Goal: Task Accomplishment & Management: Manage account settings

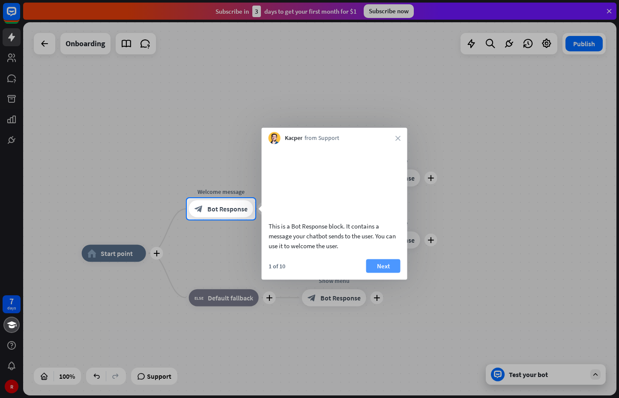
click at [384, 273] on button "Next" at bounding box center [383, 266] width 34 height 14
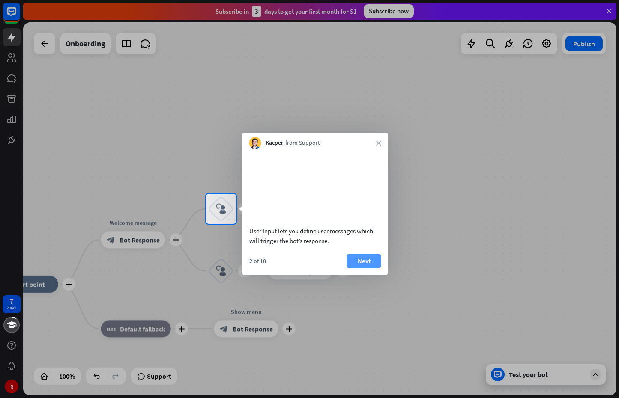
click at [357, 268] on button "Next" at bounding box center [364, 261] width 34 height 14
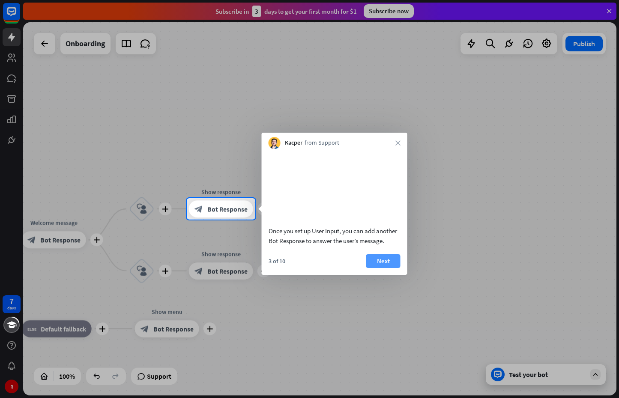
click at [371, 268] on button "Next" at bounding box center [383, 261] width 34 height 14
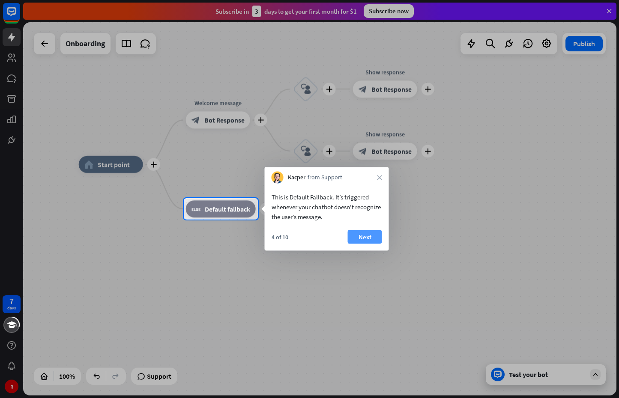
click at [363, 236] on button "Next" at bounding box center [365, 237] width 34 height 14
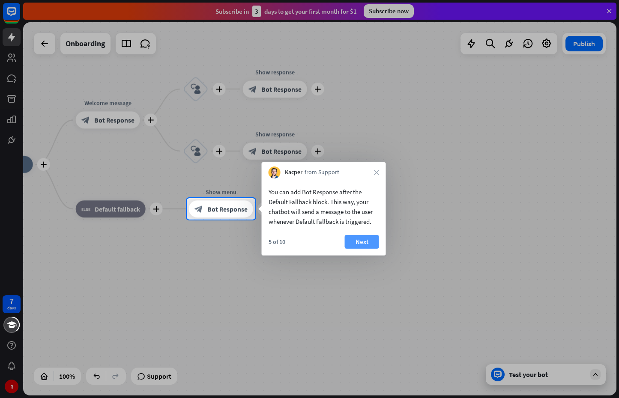
click at [366, 240] on button "Next" at bounding box center [362, 242] width 34 height 14
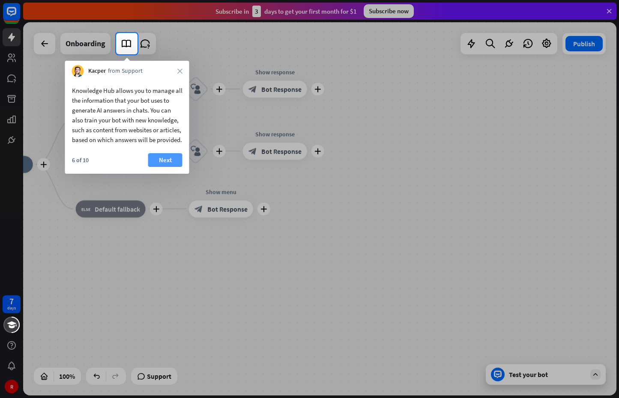
click at [152, 167] on button "Next" at bounding box center [165, 160] width 34 height 14
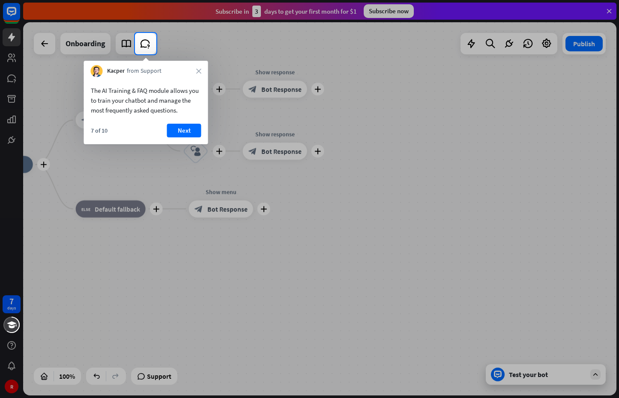
click at [170, 130] on button "Next" at bounding box center [184, 131] width 34 height 14
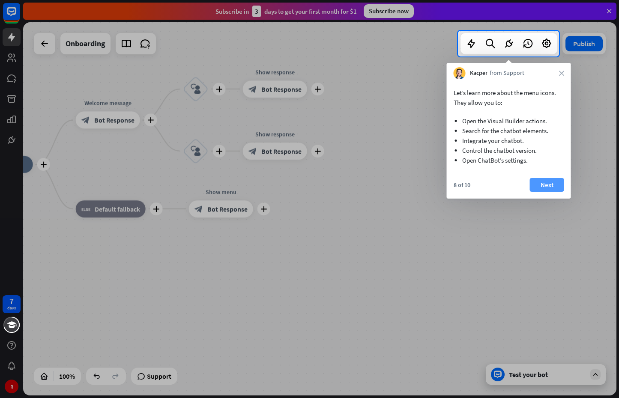
click at [545, 183] on button "Next" at bounding box center [547, 185] width 34 height 14
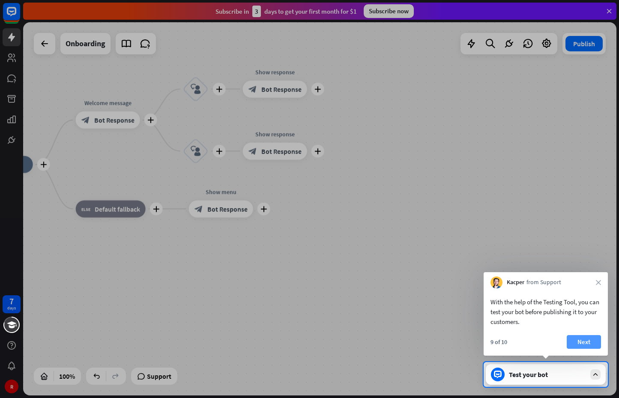
click at [595, 340] on button "Next" at bounding box center [583, 342] width 34 height 14
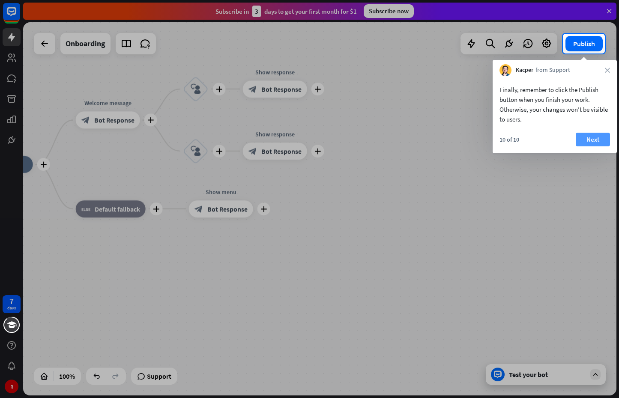
click at [581, 133] on button "Next" at bounding box center [592, 140] width 34 height 14
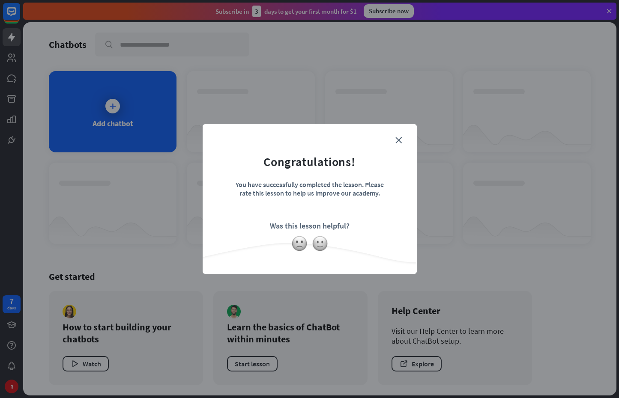
click at [582, 136] on div "close Congratulations! You have successfully completed the lesson. Please rate …" at bounding box center [309, 199] width 619 height 398
click at [401, 137] on form "Congratulations! You have successfully completed the lesson. Please rate this l…" at bounding box center [309, 186] width 193 height 102
click at [400, 140] on icon "close" at bounding box center [398, 140] width 6 height 6
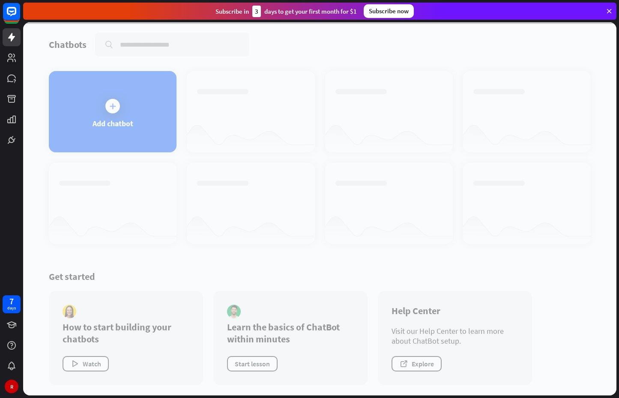
click at [125, 106] on div at bounding box center [319, 208] width 593 height 373
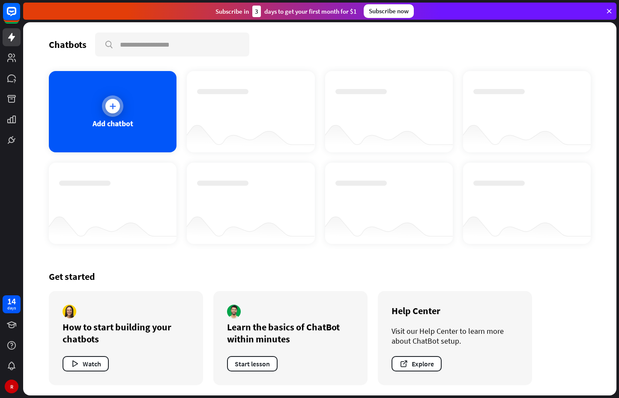
click at [111, 110] on icon at bounding box center [112, 106] width 9 height 9
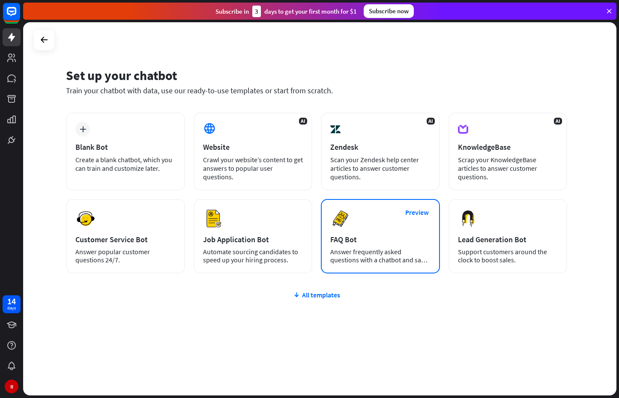
click at [375, 233] on div "Preview FAQ Bot Answer frequently asked questions with a chatbot and save your …" at bounding box center [380, 236] width 119 height 74
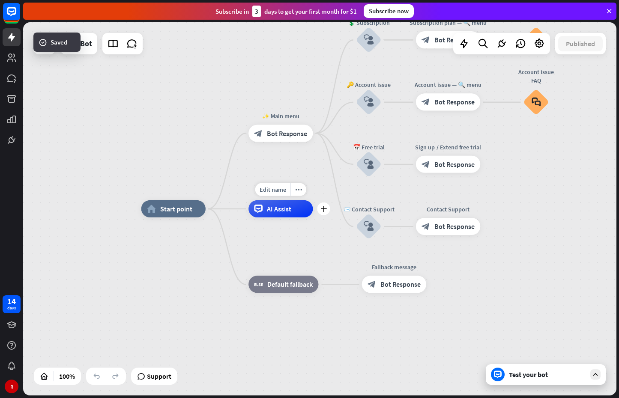
click at [280, 206] on span "AI Assist" at bounding box center [279, 209] width 24 height 9
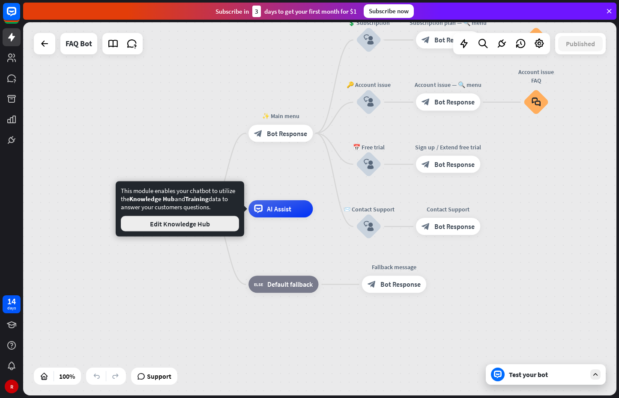
click at [211, 228] on button "Edit Knowledge Hub" at bounding box center [180, 223] width 118 height 15
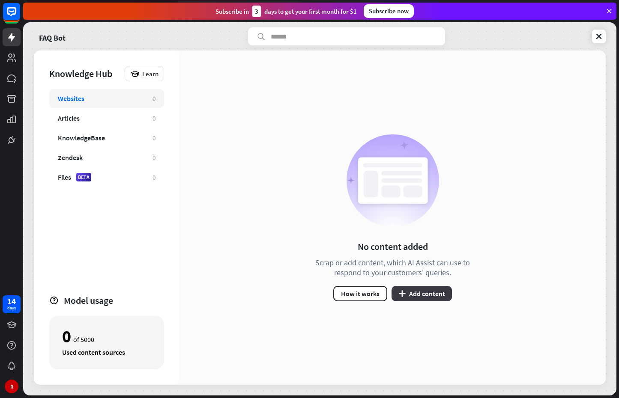
click at [407, 292] on button "plus Add content" at bounding box center [421, 293] width 60 height 15
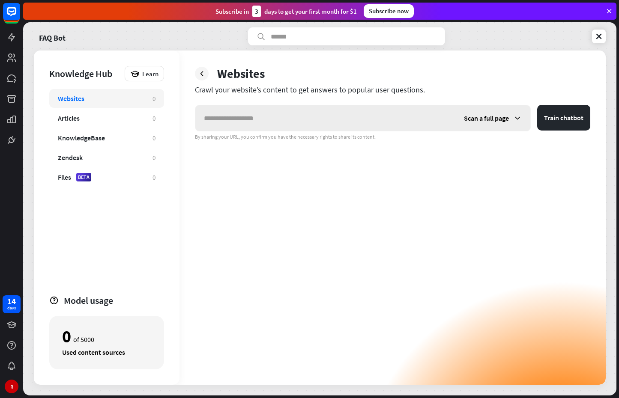
click at [358, 118] on input "text" at bounding box center [325, 118] width 260 height 26
type input "**********"
click at [561, 118] on button "Train chatbot" at bounding box center [563, 118] width 53 height 26
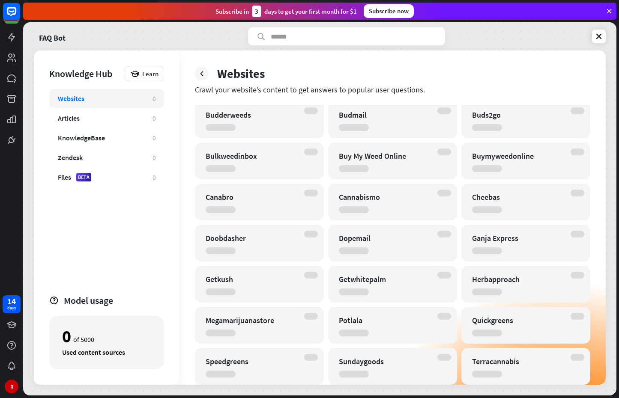
scroll to position [348, 0]
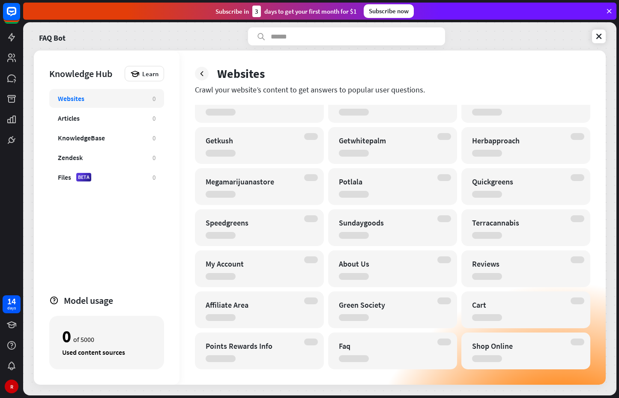
click at [353, 347] on div "Faq" at bounding box center [385, 346] width 92 height 10
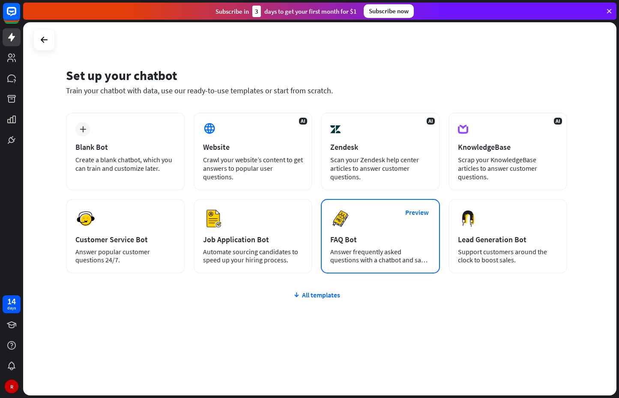
click at [349, 241] on div "FAQ Bot" at bounding box center [380, 240] width 100 height 10
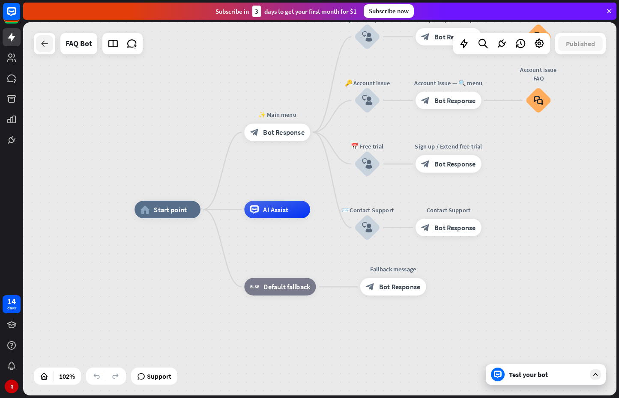
click at [40, 50] on div at bounding box center [44, 43] width 17 height 17
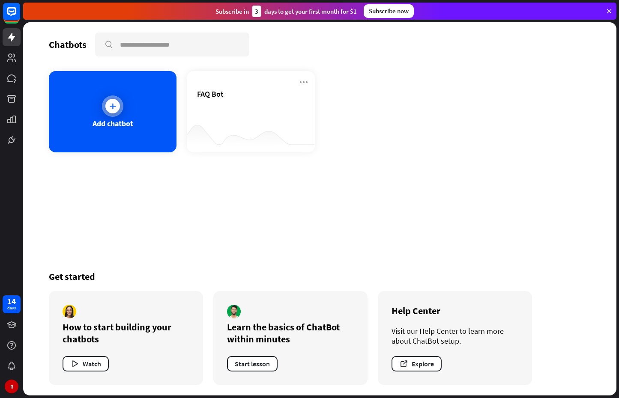
click at [114, 98] on div at bounding box center [112, 105] width 21 height 21
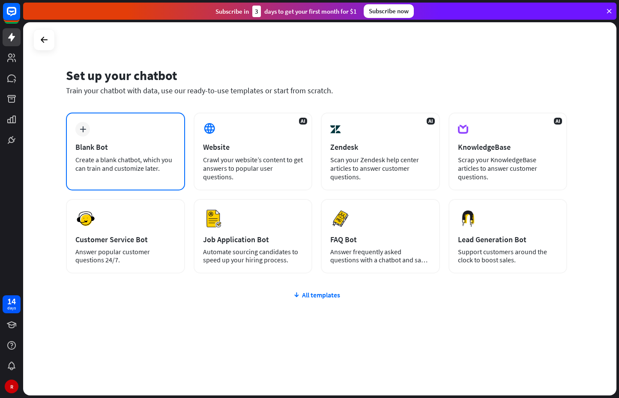
click at [137, 140] on div "plus Blank Bot Create a blank chatbot, which you can train and customize later." at bounding box center [125, 152] width 119 height 78
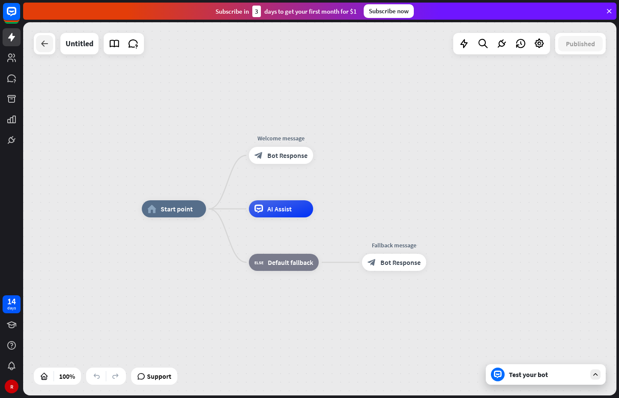
click at [42, 43] on icon at bounding box center [44, 44] width 10 height 10
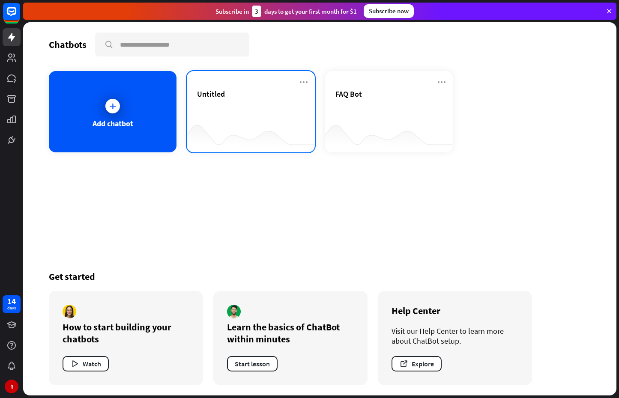
click at [307, 81] on icon at bounding box center [303, 82] width 10 height 10
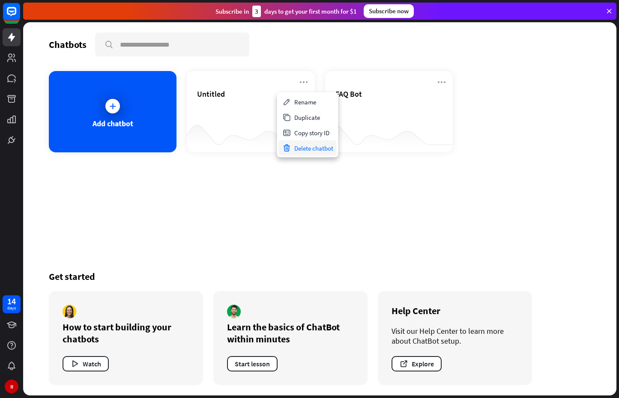
click at [307, 146] on div "Delete chatbot" at bounding box center [308, 147] width 58 height 15
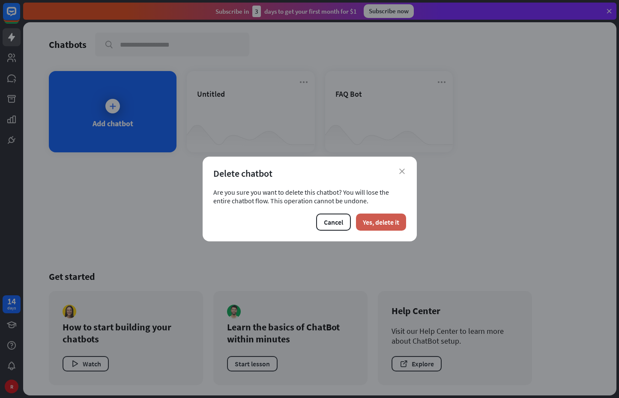
click at [386, 220] on button "Yes, delete it" at bounding box center [381, 222] width 50 height 17
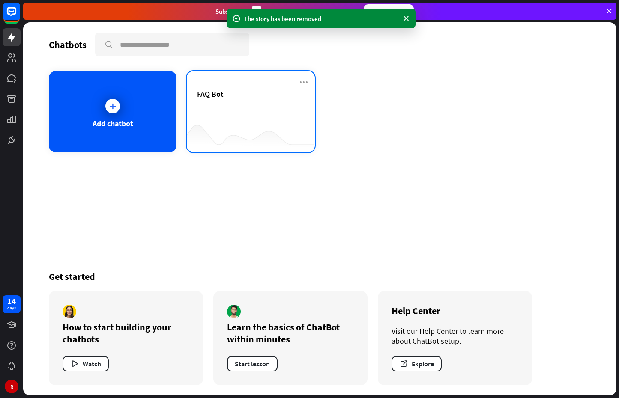
click at [288, 101] on div "FAQ Bot" at bounding box center [250, 104] width 107 height 30
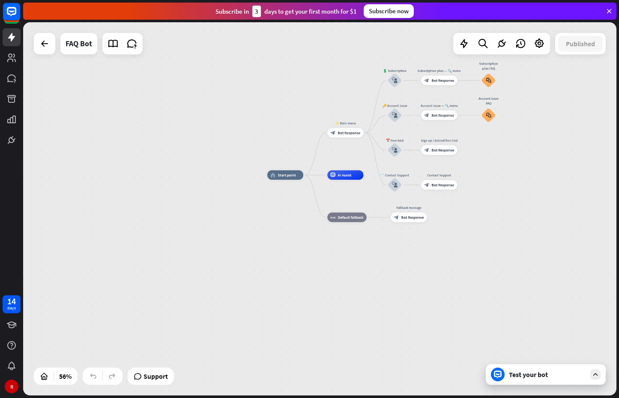
click at [536, 382] on div "Test your bot" at bounding box center [545, 374] width 120 height 21
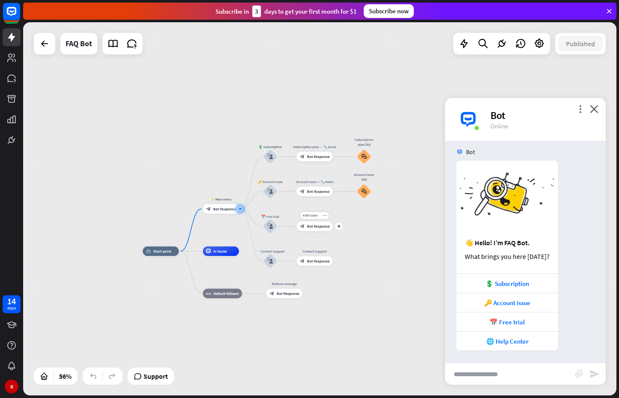
scroll to position [6, 0]
click at [230, 197] on icon "more_horiz" at bounding box center [231, 198] width 4 height 3
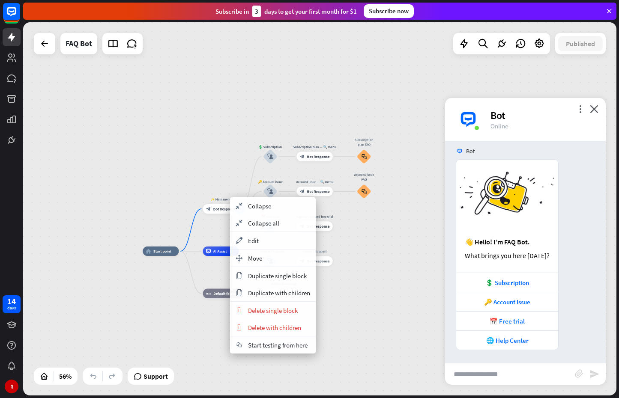
click at [241, 170] on div "home_2 Start point ✨ Main menu block_bot_response Bot Response 💲 Subscription b…" at bounding box center [319, 208] width 593 height 373
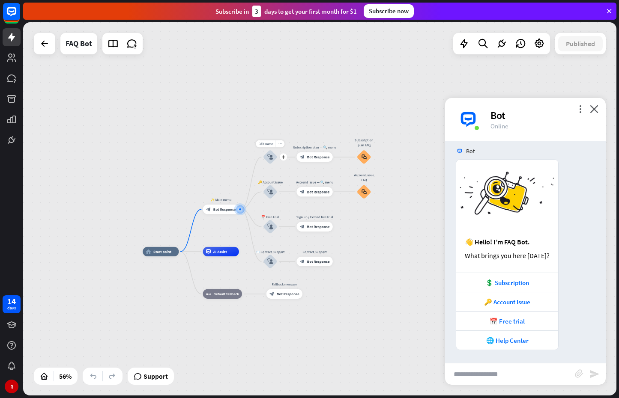
click at [280, 143] on icon "more_horiz" at bounding box center [280, 143] width 4 height 3
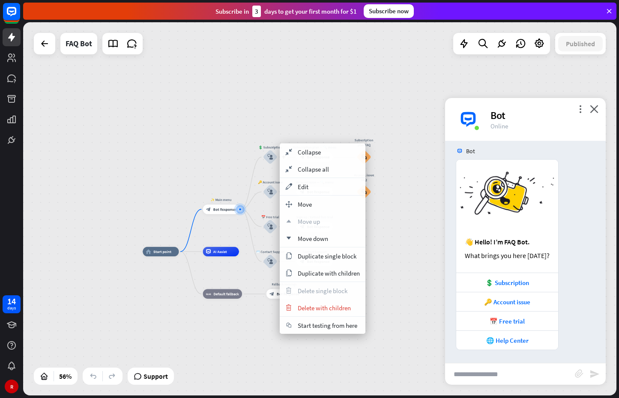
click at [277, 150] on div "plus 💲 Subscription block_user_input" at bounding box center [270, 157] width 15 height 15
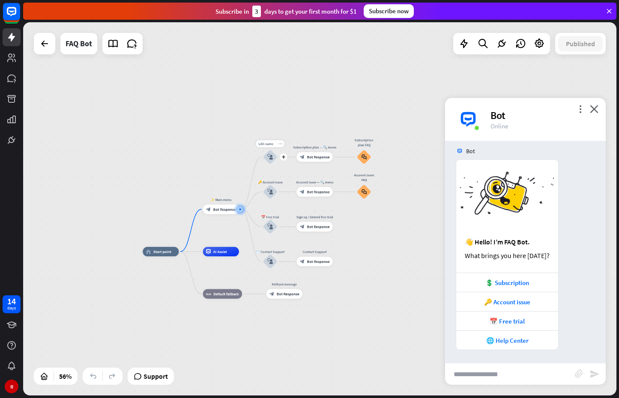
click at [280, 147] on div "more_horiz" at bounding box center [279, 143] width 9 height 7
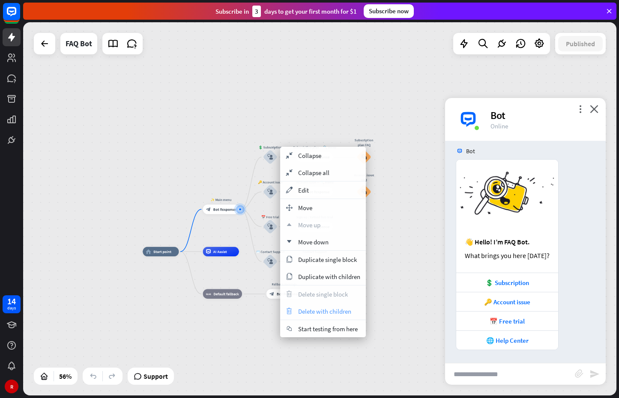
click at [319, 310] on span "Delete with children" at bounding box center [324, 311] width 53 height 8
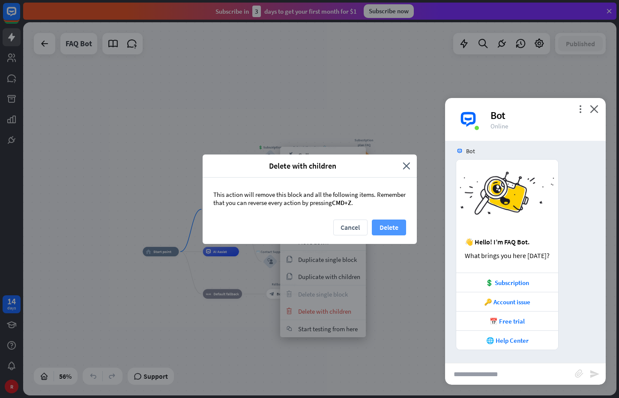
click at [374, 223] on button "Delete" at bounding box center [389, 228] width 34 height 16
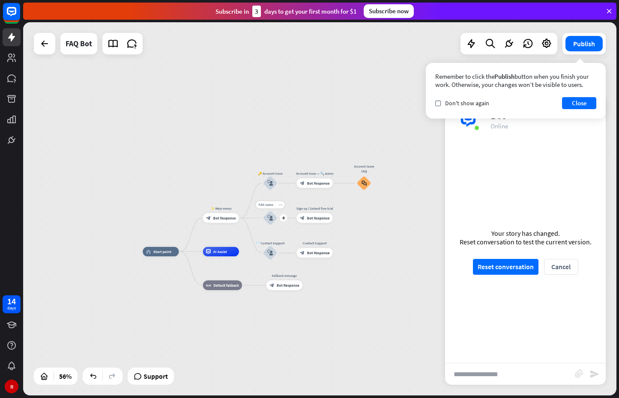
click at [279, 205] on icon "more_horiz" at bounding box center [280, 204] width 4 height 3
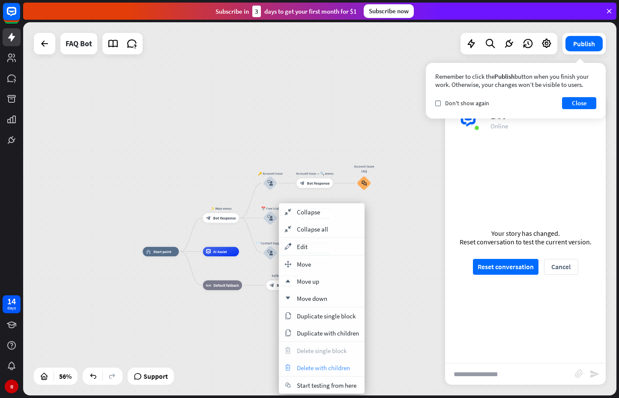
click at [316, 366] on span "Delete with children" at bounding box center [323, 368] width 53 height 8
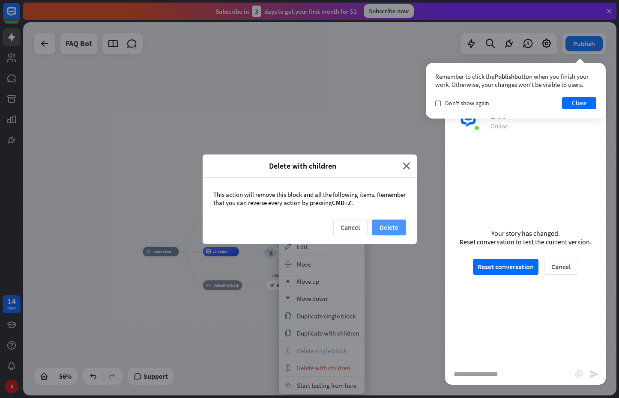
click at [396, 229] on button "Delete" at bounding box center [389, 228] width 34 height 16
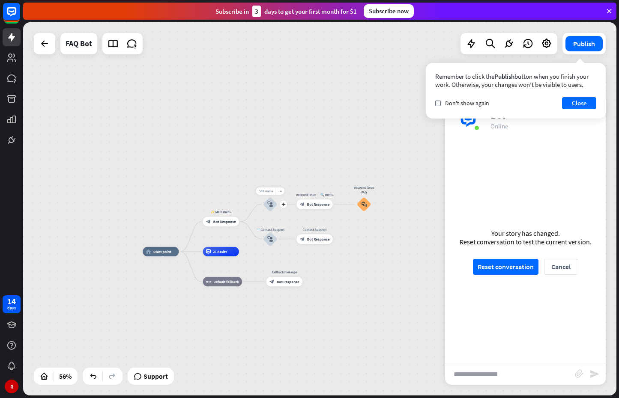
click at [271, 191] on span "Edit name" at bounding box center [265, 191] width 15 height 4
click at [279, 192] on input "**********" at bounding box center [270, 191] width 34 height 7
type input "*"
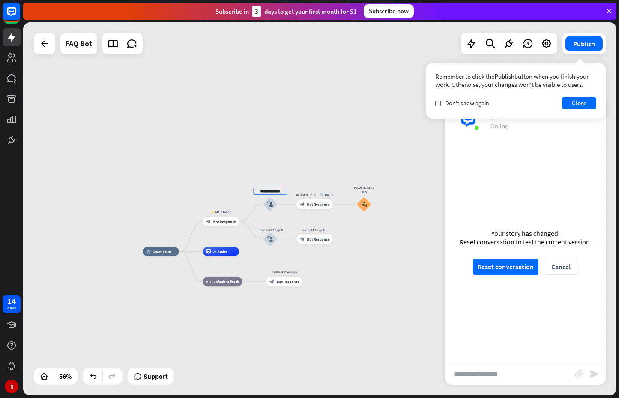
scroll to position [0, 0]
type input "*"
type input "**********"
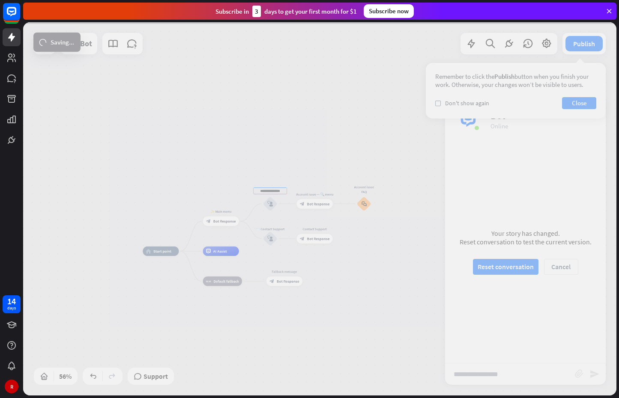
click at [378, 156] on div "**********" at bounding box center [319, 208] width 593 height 373
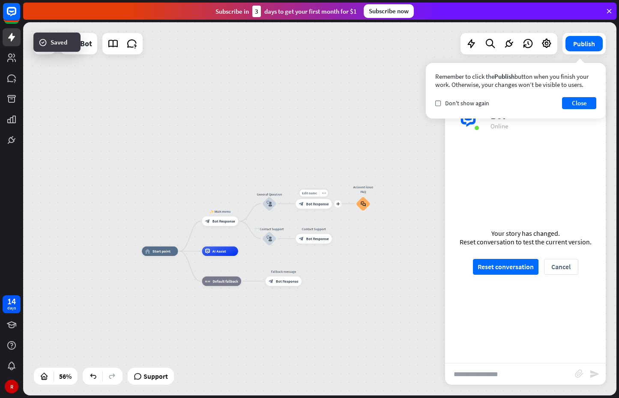
click at [320, 205] on span "Bot Response" at bounding box center [317, 203] width 23 height 5
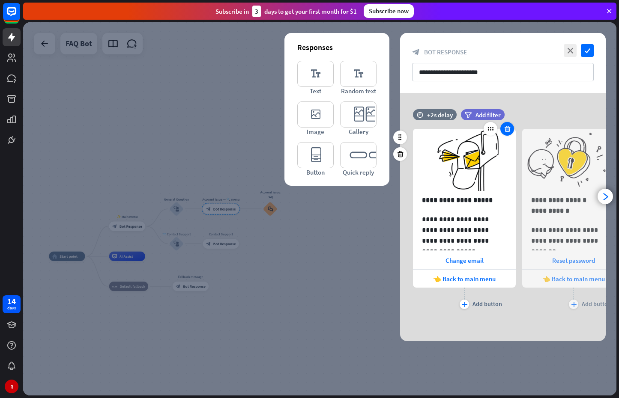
click at [505, 128] on icon at bounding box center [507, 129] width 8 height 8
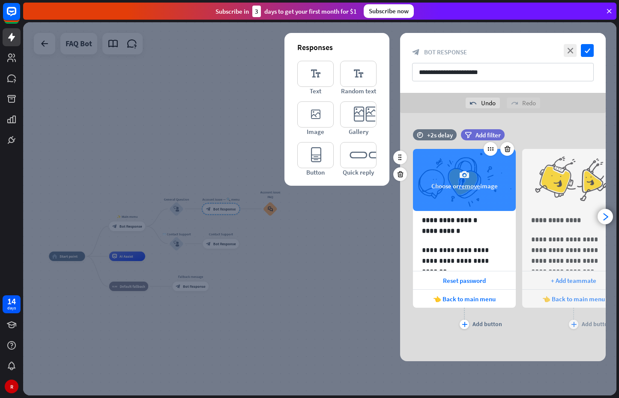
click at [509, 152] on icon at bounding box center [507, 149] width 8 height 8
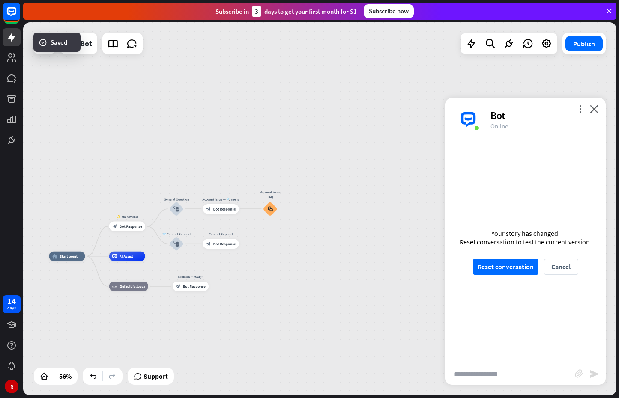
click at [274, 185] on div "home_2 Start point ✨ Main menu block_bot_response Bot Response General Question…" at bounding box center [319, 208] width 593 height 373
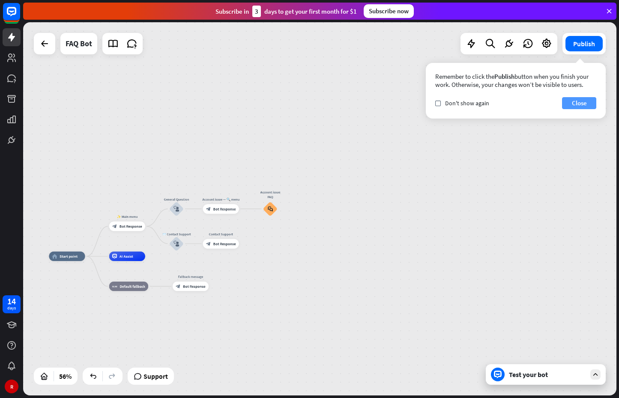
click at [578, 98] on button "Close" at bounding box center [579, 103] width 34 height 12
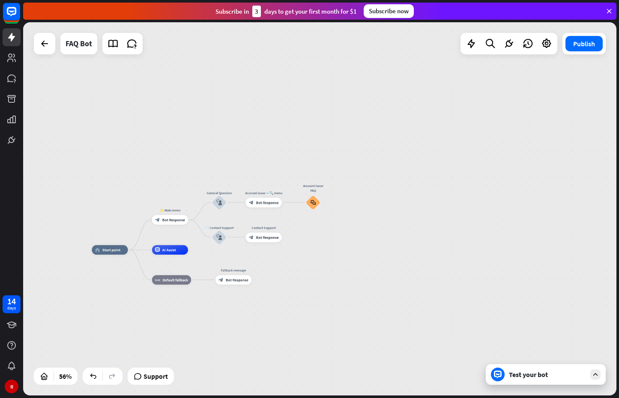
drag, startPoint x: 135, startPoint y: 158, endPoint x: 182, endPoint y: 149, distance: 47.0
click at [182, 149] on div "home_2 Start point ✨ Main menu block_bot_response Bot Response General Question…" at bounding box center [319, 208] width 593 height 373
drag, startPoint x: 348, startPoint y: 191, endPoint x: 370, endPoint y: 184, distance: 22.9
click at [370, 184] on div "home_2 Start point ✨ Main menu block_bot_response Bot Response General Question…" at bounding box center [319, 208] width 593 height 373
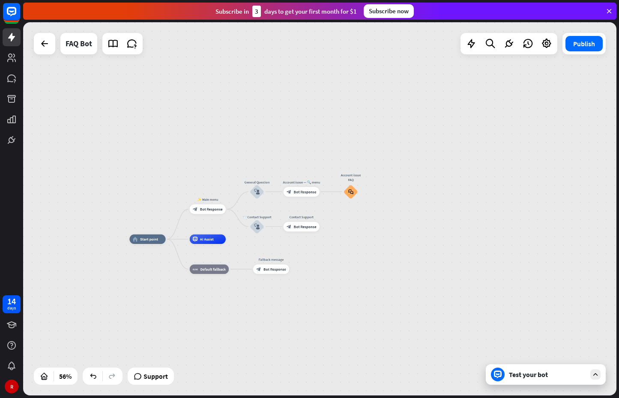
drag, startPoint x: 74, startPoint y: 44, endPoint x: 145, endPoint y: 51, distance: 70.9
click at [88, 71] on div "home_2 Start point ✨ Main menu block_bot_response Bot Response General Question…" at bounding box center [319, 208] width 593 height 373
click at [118, 47] on icon at bounding box center [112, 43] width 11 height 11
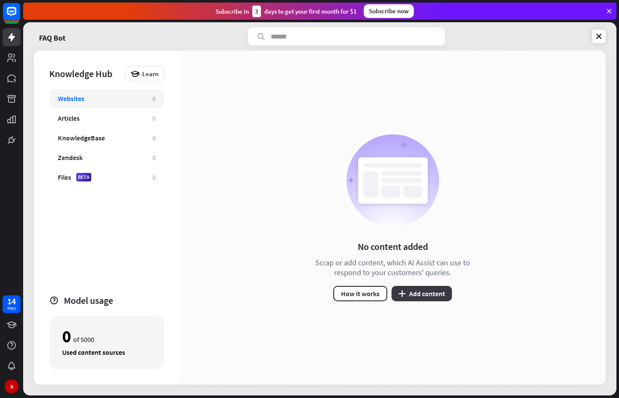
click at [414, 299] on button "plus Add content" at bounding box center [421, 293] width 60 height 15
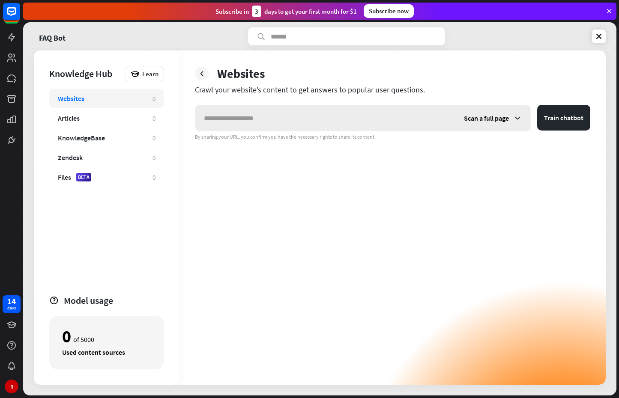
click at [262, 113] on input "text" at bounding box center [325, 118] width 260 height 26
type input "**********"
click at [493, 124] on div "Scan a full page" at bounding box center [492, 118] width 75 height 26
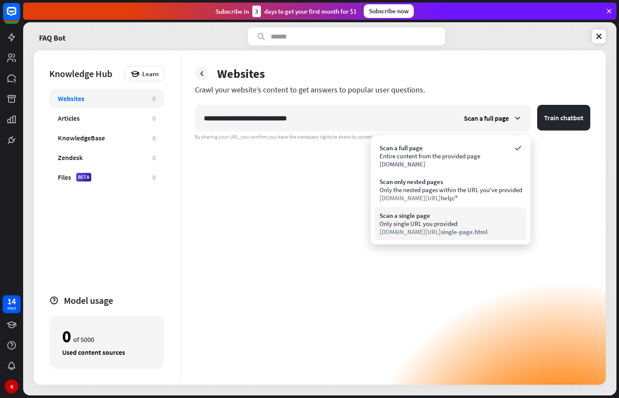
click at [457, 212] on div "Scan a single page" at bounding box center [450, 215] width 143 height 8
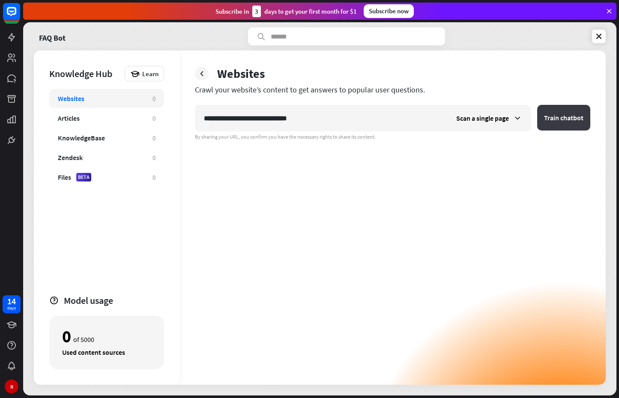
click at [570, 109] on button "Train chatbot" at bounding box center [563, 118] width 53 height 26
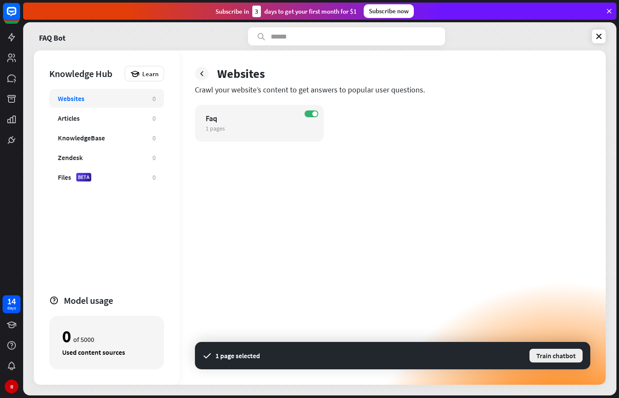
click at [551, 359] on button "Train chatbot" at bounding box center [555, 355] width 55 height 15
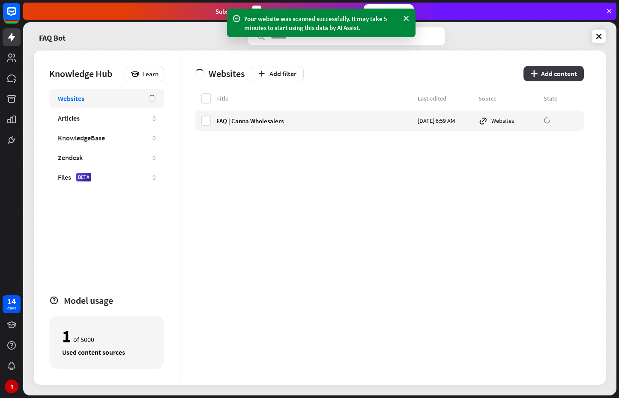
click at [535, 74] on icon "plus" at bounding box center [533, 73] width 7 height 7
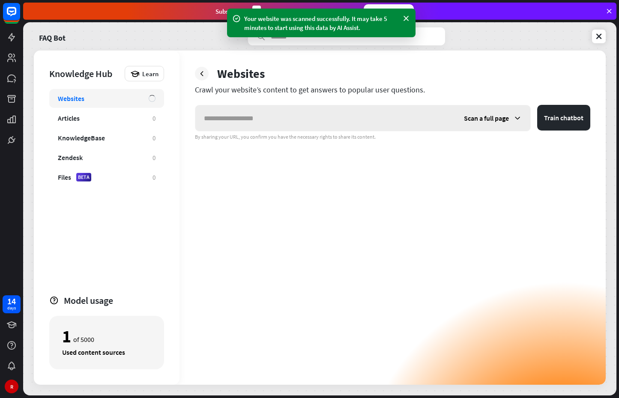
click at [385, 105] on div "Scan a full page" at bounding box center [363, 118] width 336 height 27
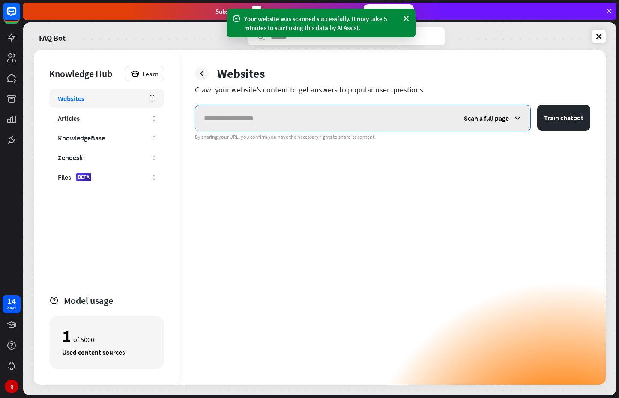
click at [386, 111] on input "text" at bounding box center [325, 118] width 260 height 26
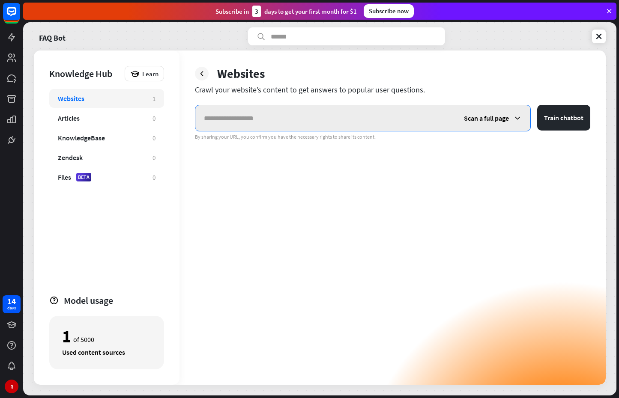
click at [355, 112] on input "text" at bounding box center [325, 118] width 260 height 26
paste input "**********"
type input "**********"
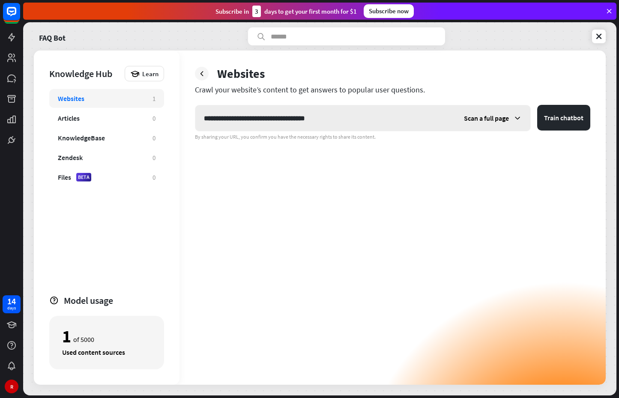
click at [503, 114] on span "Scan a full page" at bounding box center [486, 118] width 45 height 9
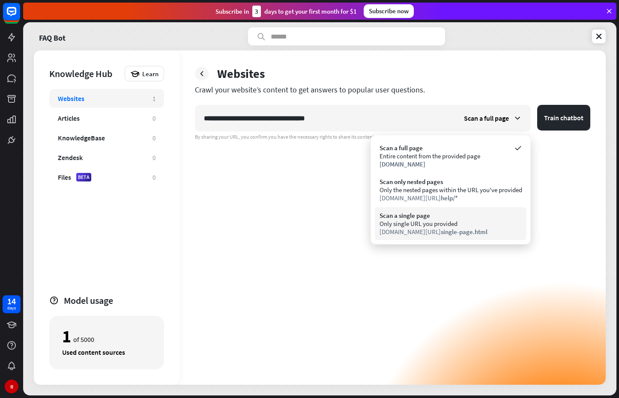
click at [469, 231] on span "single-page.html" at bounding box center [464, 232] width 47 height 8
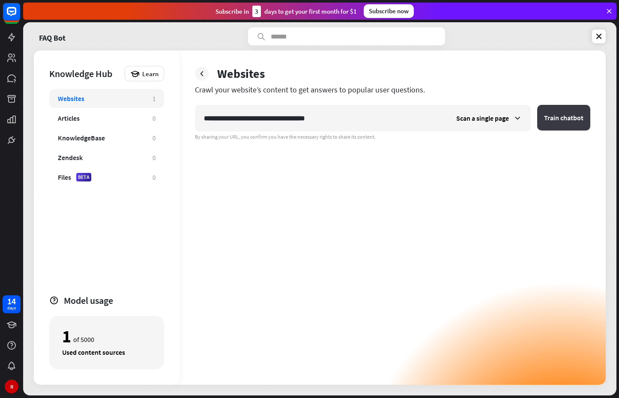
click at [554, 117] on button "Train chatbot" at bounding box center [563, 118] width 53 height 26
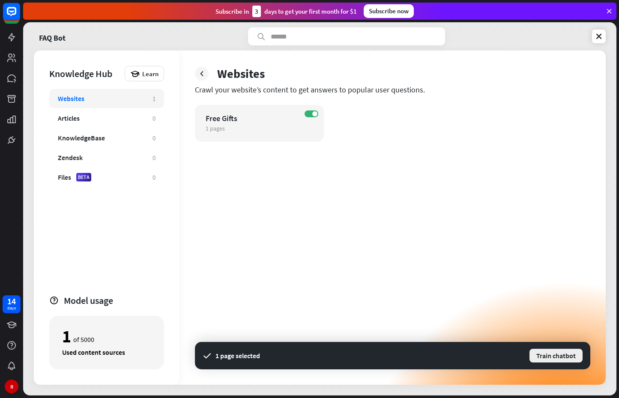
click at [553, 360] on button "Train chatbot" at bounding box center [555, 355] width 55 height 15
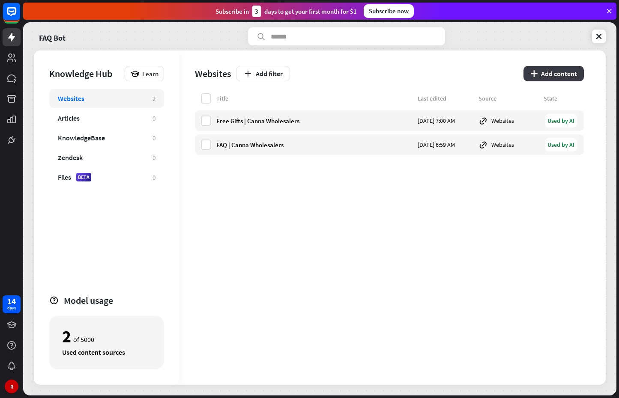
click at [557, 76] on button "plus Add content" at bounding box center [553, 73] width 60 height 15
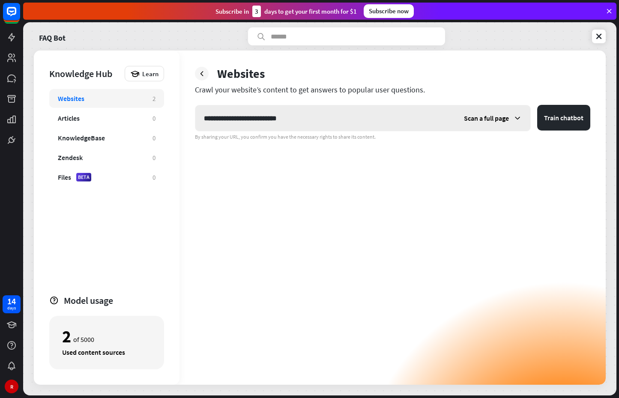
type input "**********"
click at [477, 117] on span "Scan a full page" at bounding box center [486, 118] width 45 height 9
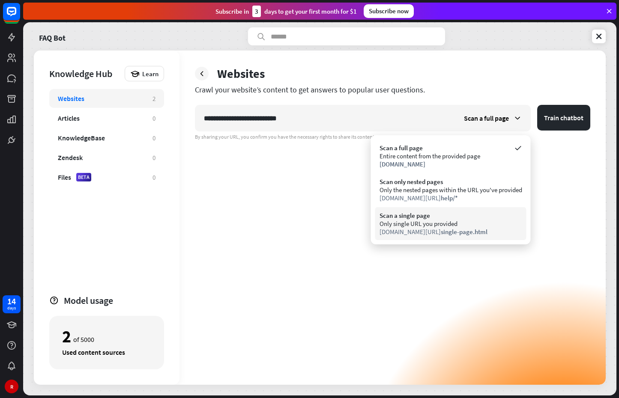
click at [461, 212] on div "Scan a single page" at bounding box center [450, 215] width 143 height 8
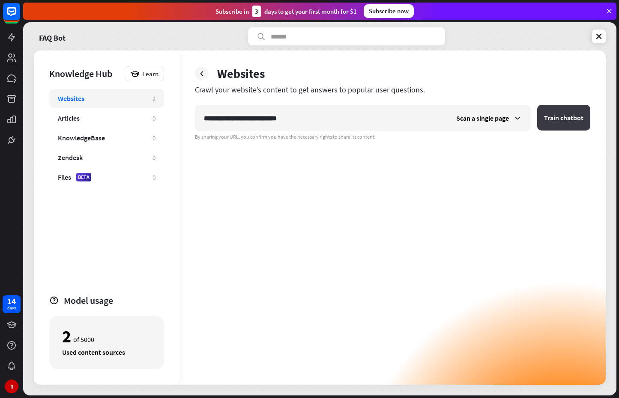
click at [563, 126] on button "Train chatbot" at bounding box center [563, 118] width 53 height 26
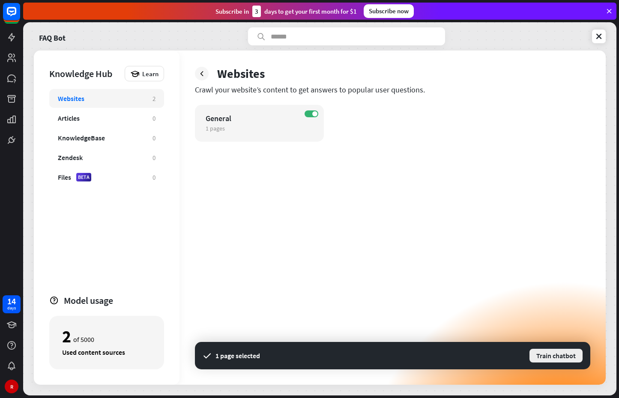
click at [543, 357] on button "Train chatbot" at bounding box center [555, 355] width 55 height 15
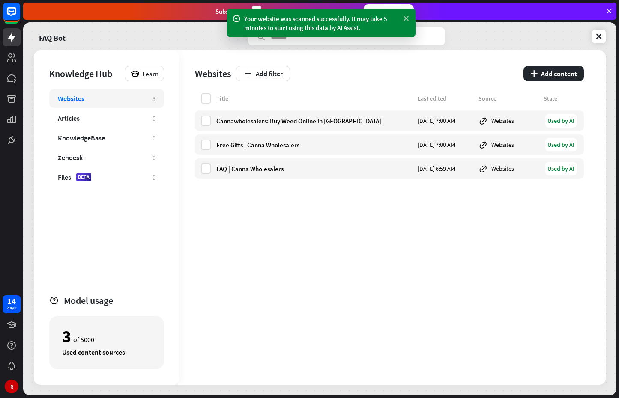
click at [404, 17] on icon at bounding box center [406, 18] width 9 height 9
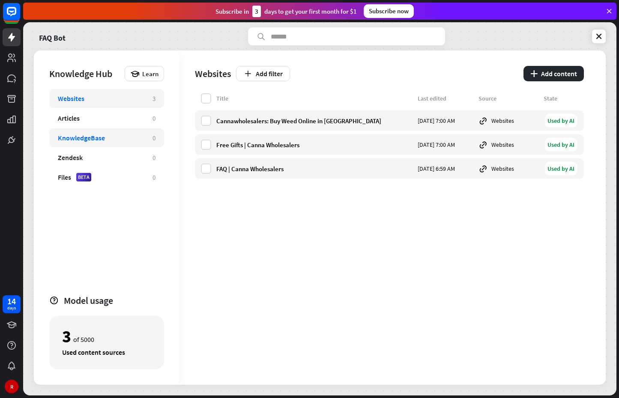
click at [97, 141] on div "KnowledgeBase" at bounding box center [81, 138] width 47 height 9
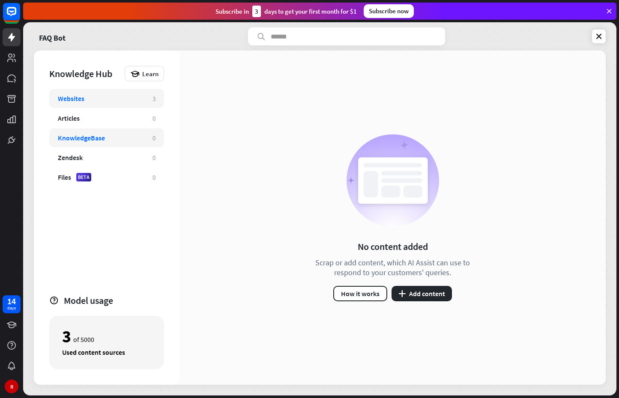
click at [93, 97] on div "Websites" at bounding box center [101, 98] width 86 height 9
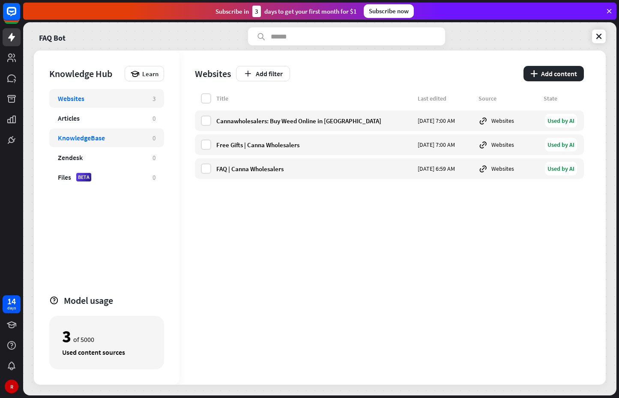
click at [89, 144] on div "KnowledgeBase 0" at bounding box center [106, 137] width 115 height 19
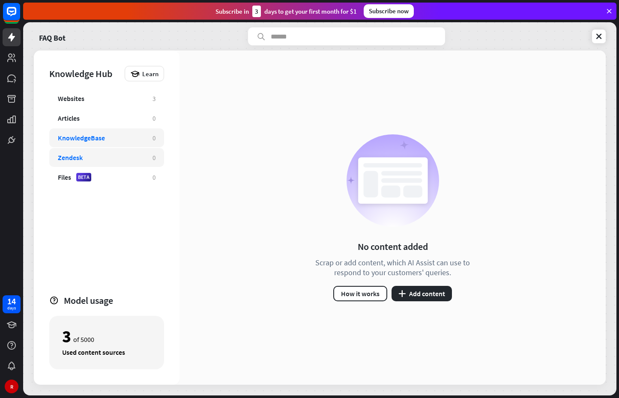
click at [99, 156] on div "Zendesk" at bounding box center [101, 157] width 86 height 9
click at [47, 37] on link "FAQ Bot" at bounding box center [52, 36] width 27 height 18
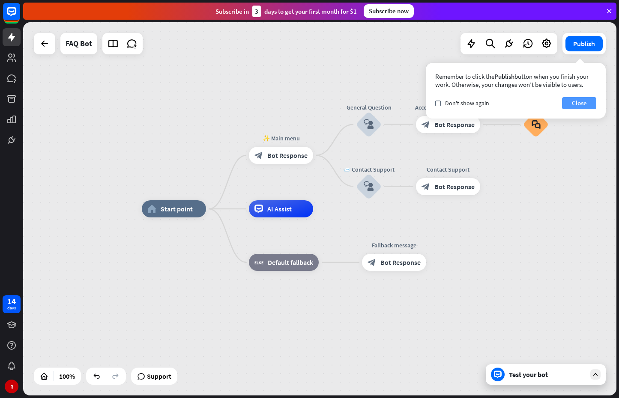
click at [582, 101] on button "Close" at bounding box center [579, 103] width 34 height 12
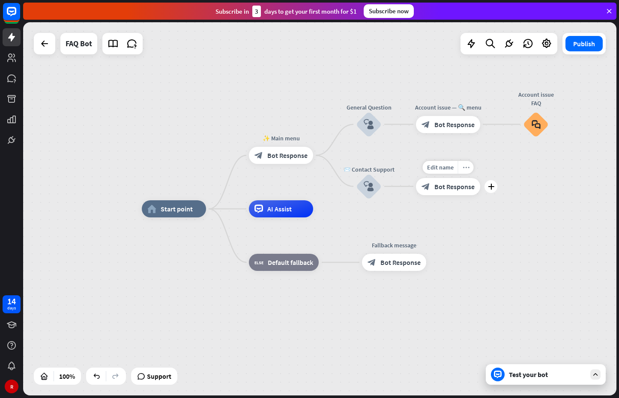
click at [468, 170] on icon "more_horiz" at bounding box center [465, 167] width 7 height 6
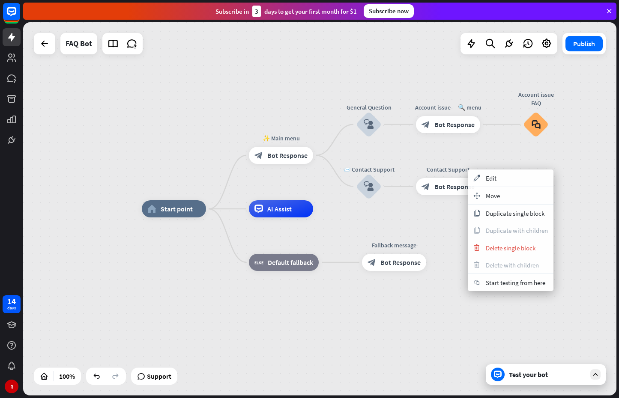
click at [395, 217] on div "home_2 Start point ✨ Main menu block_bot_response Bot Response General Question…" at bounding box center [438, 395] width 593 height 373
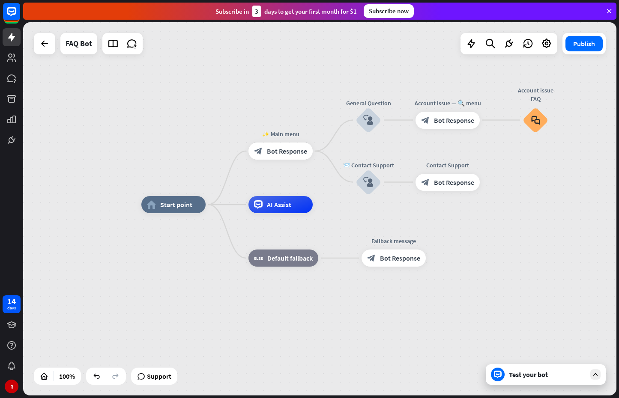
click at [558, 370] on div "Test your bot" at bounding box center [545, 374] width 120 height 21
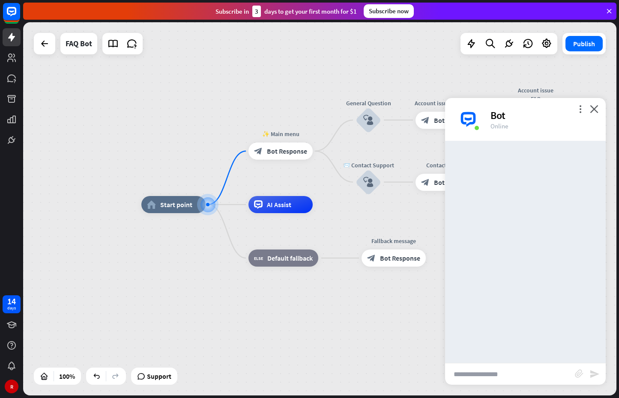
click at [491, 364] on input "text" at bounding box center [510, 373] width 130 height 21
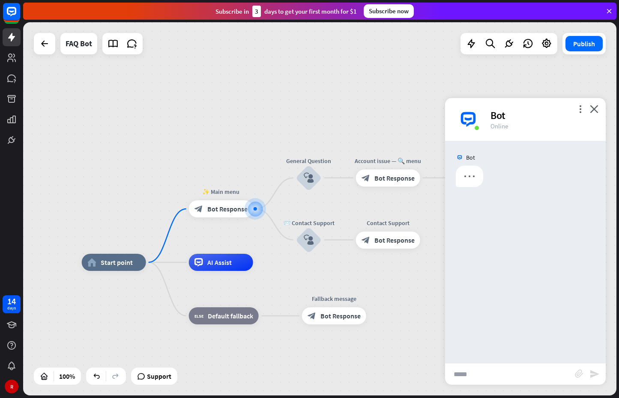
type input "*****"
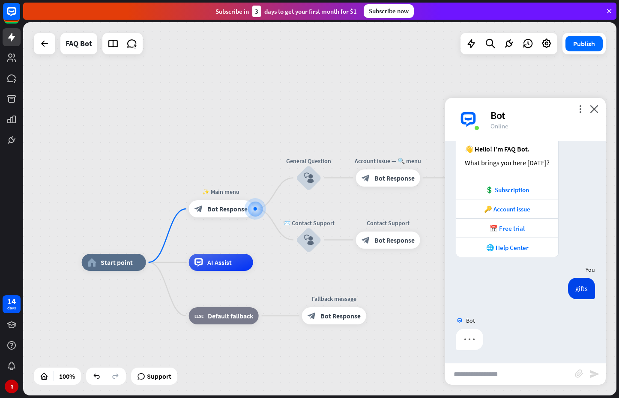
scroll to position [99, 0]
drag, startPoint x: 161, startPoint y: 144, endPoint x: 161, endPoint y: 149, distance: 4.7
click at [161, 145] on div "home_2 Start point ✨ Main menu block_bot_response Bot Response General Question…" at bounding box center [319, 208] width 593 height 373
click at [590, 110] on icon "close" at bounding box center [594, 109] width 9 height 8
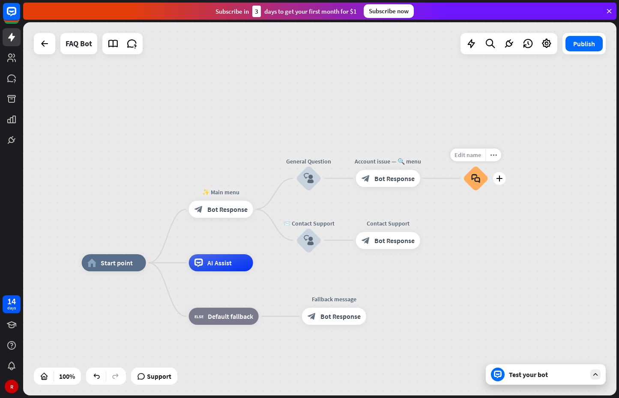
click at [474, 157] on span "Edit name" at bounding box center [467, 155] width 27 height 8
click at [472, 212] on div "**********" at bounding box center [319, 208] width 593 height 373
click at [499, 184] on div "plus" at bounding box center [498, 178] width 13 height 13
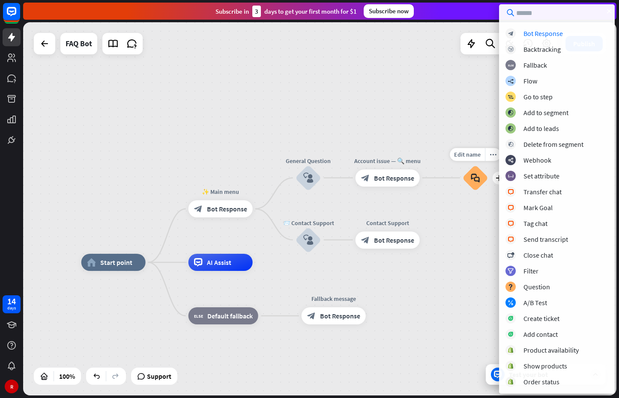
click at [474, 191] on div "Edit name more_horiz plus Account issue FAQ block_faq" at bounding box center [475, 178] width 26 height 26
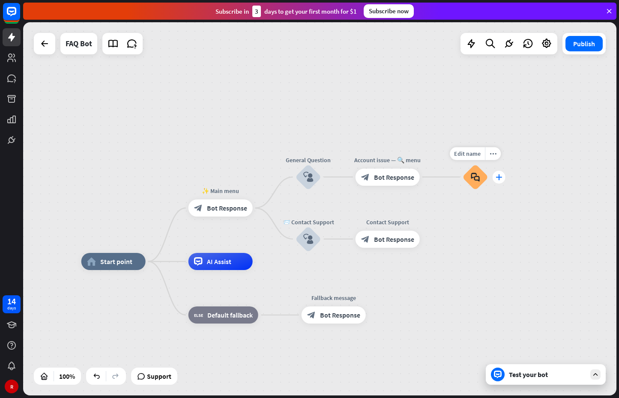
click at [496, 179] on icon "plus" at bounding box center [498, 177] width 6 height 6
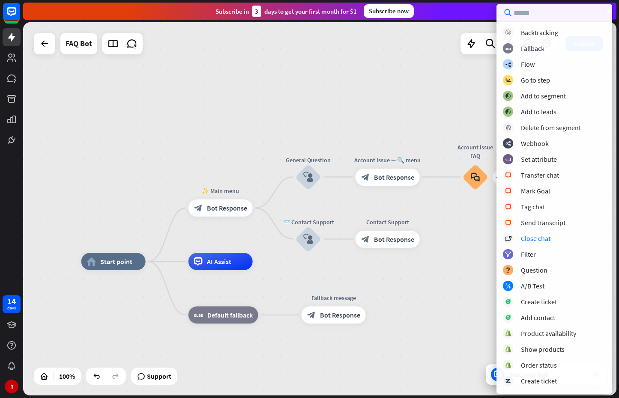
scroll to position [0, 0]
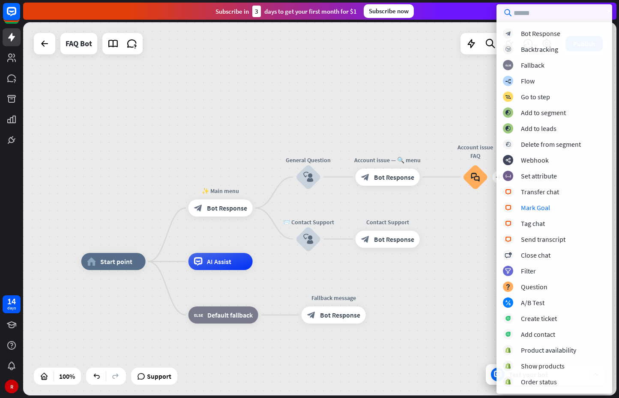
click at [444, 231] on div "home_2 Start point ✨ Main menu block_bot_response Bot Response General Question…" at bounding box center [319, 208] width 593 height 373
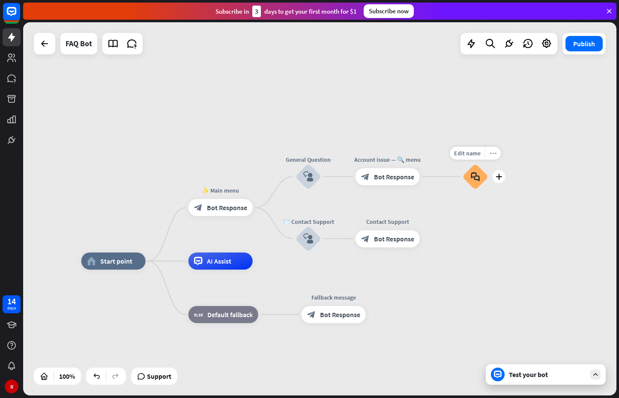
click at [488, 153] on div "more_horiz" at bounding box center [493, 153] width 16 height 13
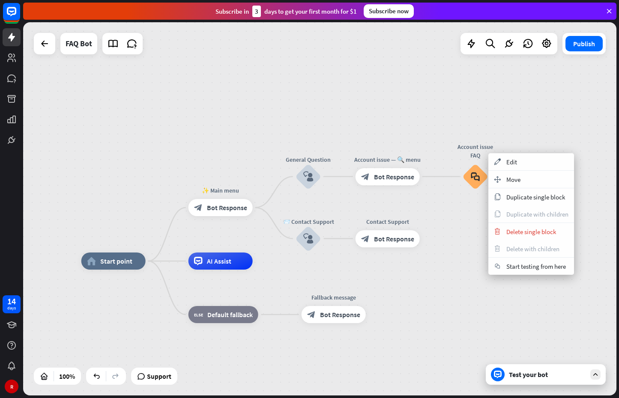
click at [331, 107] on div "home_2 Start point ✨ Main menu block_bot_response Bot Response General Question…" at bounding box center [319, 208] width 593 height 373
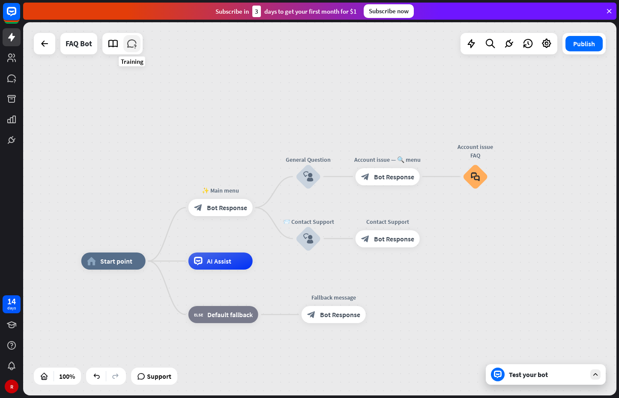
click at [132, 45] on icon at bounding box center [131, 43] width 11 height 11
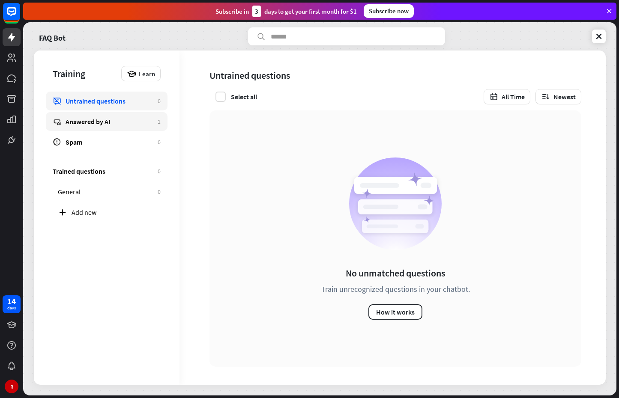
click at [109, 118] on div "Answered by AI" at bounding box center [110, 121] width 88 height 9
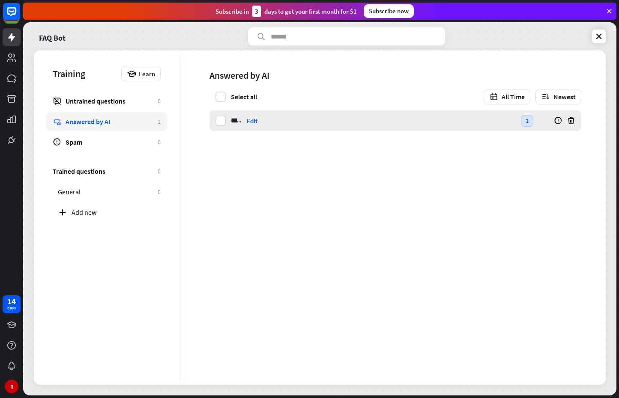
click at [526, 125] on div "1" at bounding box center [527, 121] width 12 height 12
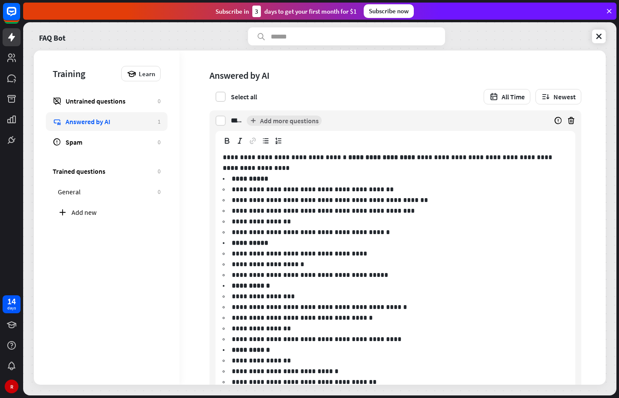
click at [132, 128] on link "Answered by AI 1" at bounding box center [107, 121] width 122 height 19
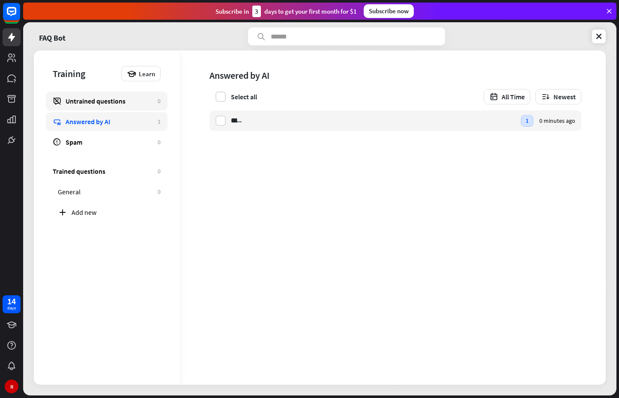
click at [133, 105] on link "Untrained questions 0" at bounding box center [107, 101] width 122 height 19
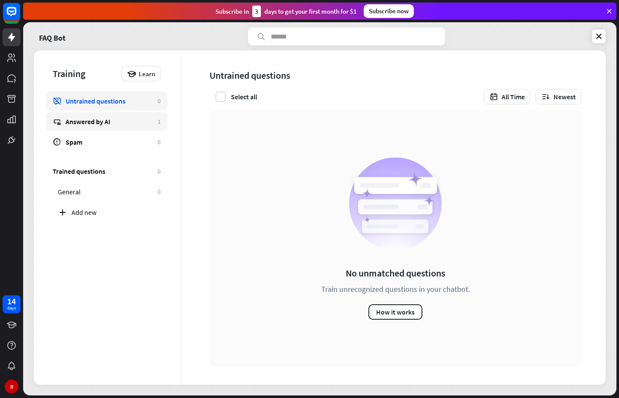
click at [125, 113] on link "Answered by AI 1" at bounding box center [107, 121] width 122 height 19
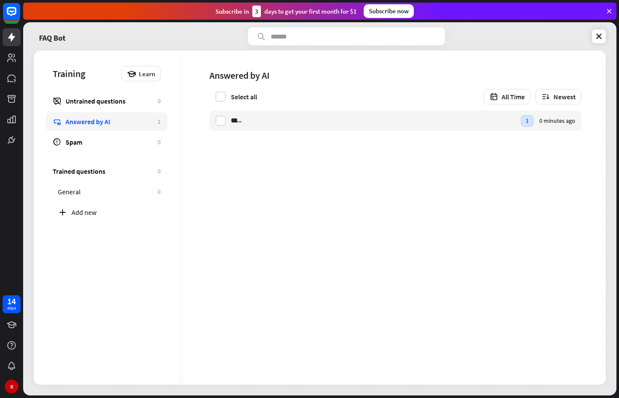
click at [350, 275] on div "Answered by AI Select all All Time Newest ***** gifts Edit 1 0 minutes ago" at bounding box center [392, 218] width 426 height 334
click at [94, 206] on div "Add new" at bounding box center [109, 212] width 116 height 19
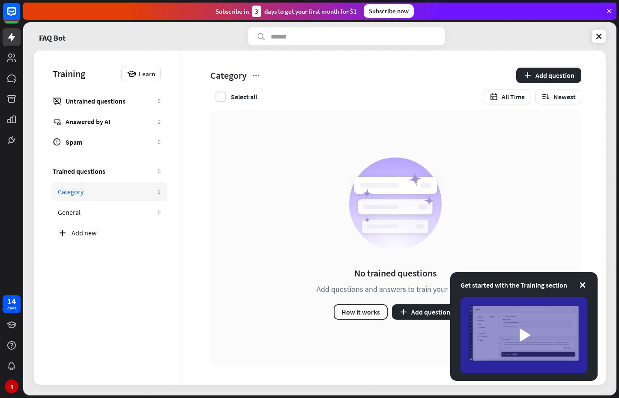
click at [576, 293] on div "Get started with the Training section" at bounding box center [523, 326] width 147 height 109
click at [581, 283] on icon at bounding box center [582, 285] width 9 height 9
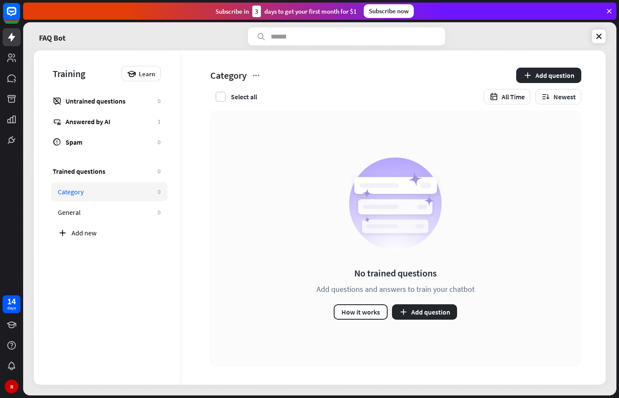
click at [590, 35] on div "FAQ Bot" at bounding box center [320, 36] width 572 height 18
click at [591, 35] on div "FAQ Bot" at bounding box center [320, 36] width 572 height 18
click at [593, 34] on link at bounding box center [599, 37] width 14 height 14
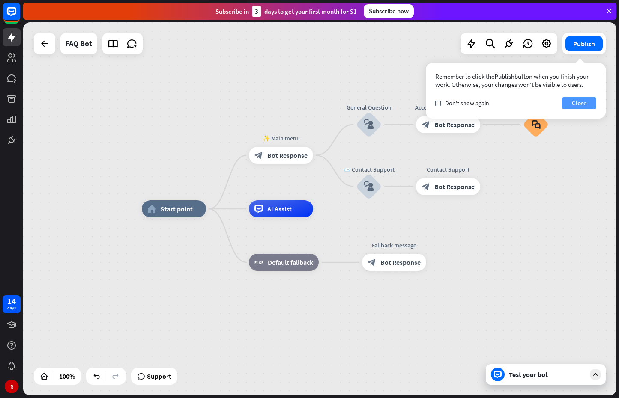
click at [568, 99] on button "Close" at bounding box center [579, 103] width 34 height 12
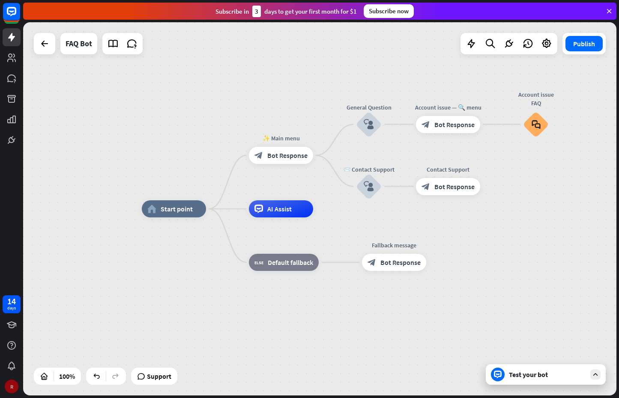
click at [12, 380] on div "R" at bounding box center [12, 387] width 14 height 14
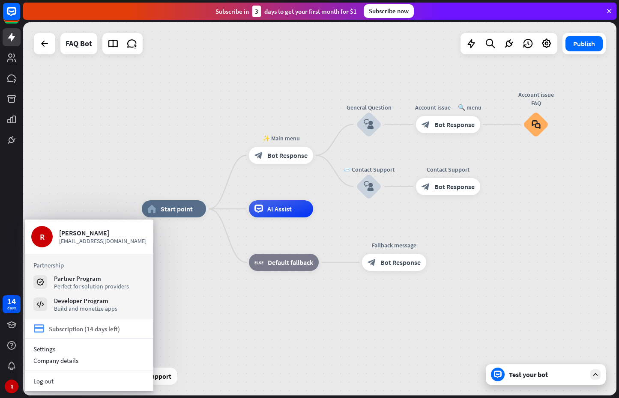
click at [81, 333] on link "credit_card Subscription (14 days left)" at bounding box center [76, 329] width 86 height 11
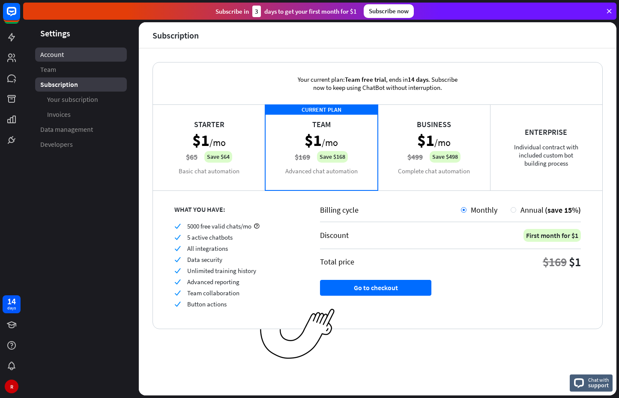
click at [61, 56] on span "Account" at bounding box center [52, 54] width 24 height 9
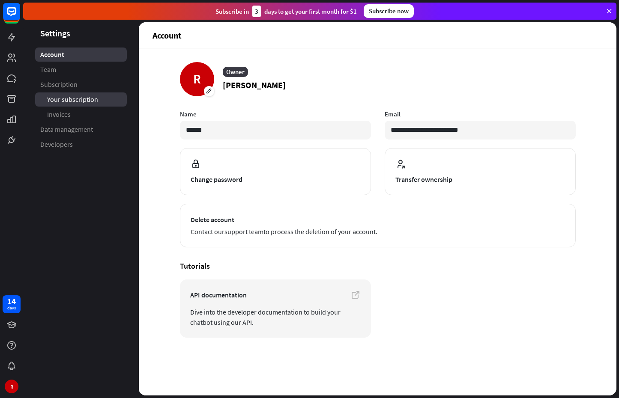
click at [69, 97] on span "Your subscription" at bounding box center [72, 99] width 51 height 9
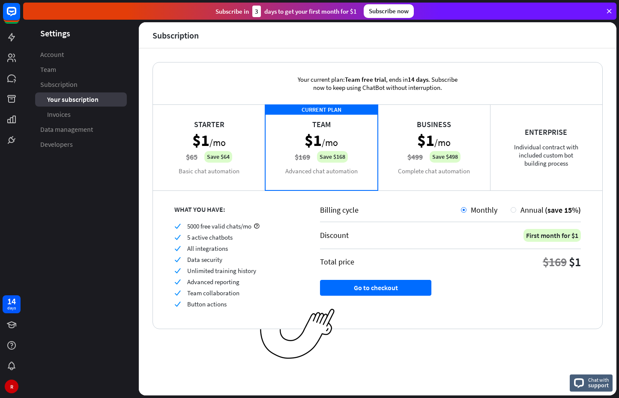
click at [331, 161] on div "CURRENT PLAN Team $1 /mo $169 Save $168 Advanced chat automation" at bounding box center [321, 147] width 112 height 86
click at [581, 377] on div "Chat with support" at bounding box center [590, 383] width 43 height 17
click at [17, 17] on rect at bounding box center [11, 11] width 19 height 19
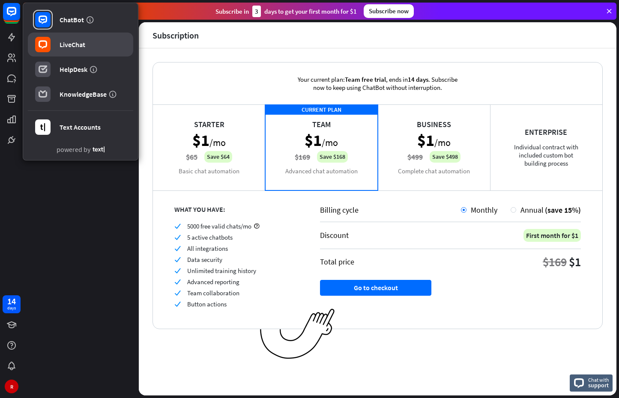
click at [62, 50] on link "LiveChat" at bounding box center [80, 45] width 105 height 24
